Goal: Contribute content: Contribute content

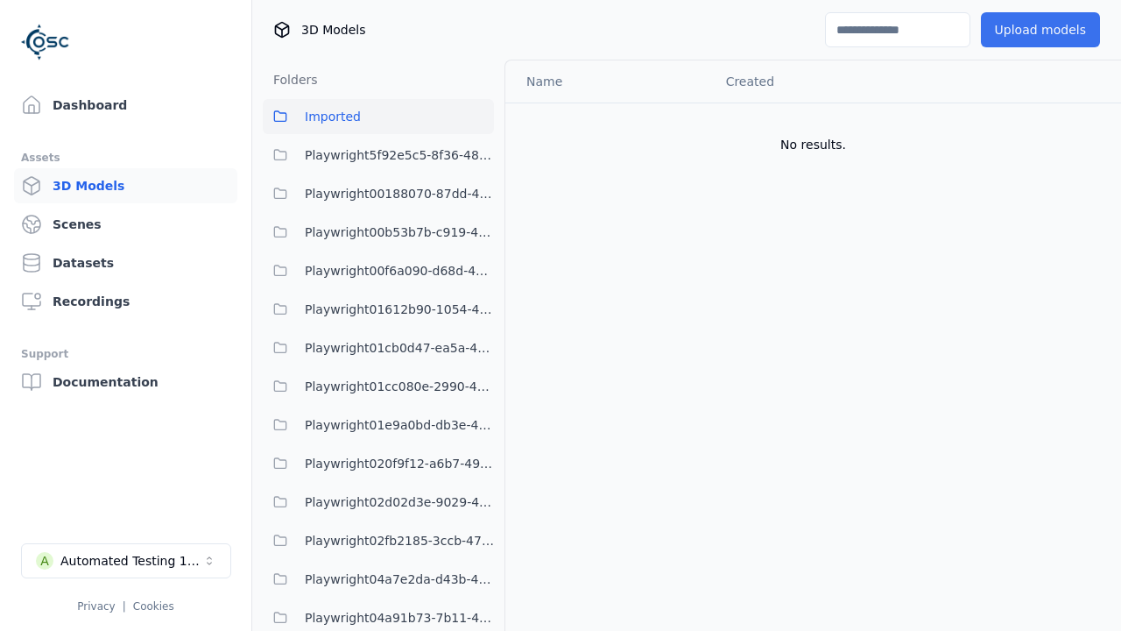
click at [1040, 30] on button "Upload models" at bounding box center [1040, 29] width 119 height 35
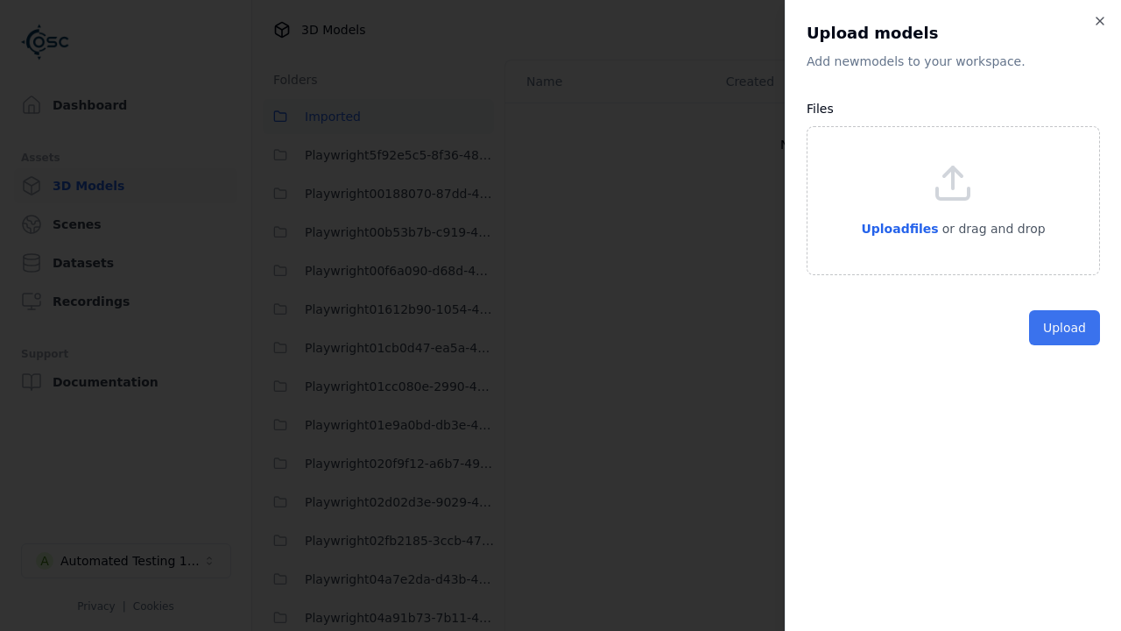
click at [1064, 345] on button "Upload" at bounding box center [1064, 327] width 71 height 35
